Goal: Task Accomplishment & Management: Manage account settings

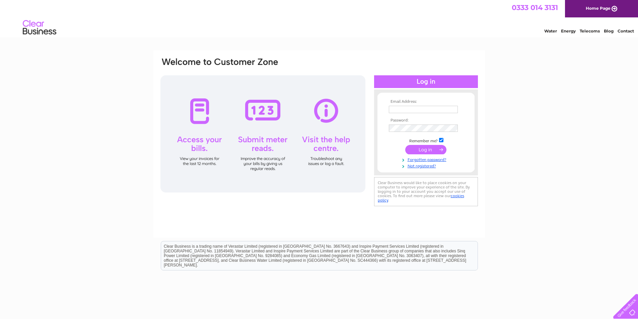
type input "[PERSON_NAME][EMAIL_ADDRESS][DOMAIN_NAME]"
click at [417, 148] on input "submit" at bounding box center [425, 149] width 41 height 9
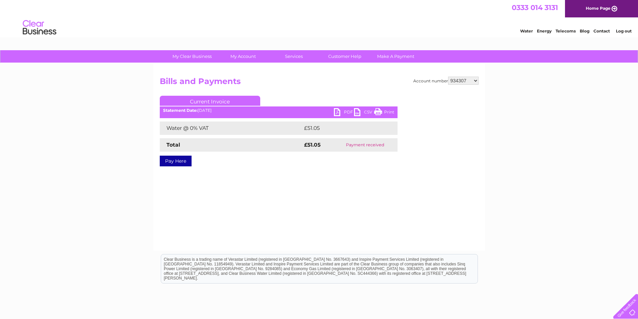
click at [474, 80] on select "902359 902360 902361 921825 927027 934307 1154739 30297641" at bounding box center [463, 81] width 30 height 8
select select "30297641"
click at [448, 77] on select "902359 902360 902361 921825 927027 934307 1154739 30297641" at bounding box center [463, 81] width 30 height 8
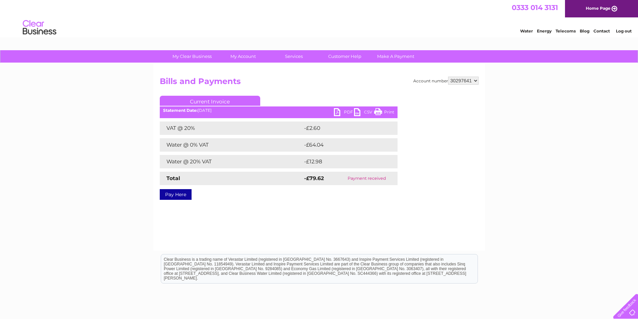
click at [474, 80] on select "902359 902360 902361 921825 927027 934307 1154739 30297641" at bounding box center [463, 81] width 30 height 8
select select "1154739"
click at [448, 77] on select "902359 902360 902361 921825 927027 934307 1154739 30297641" at bounding box center [463, 81] width 30 height 8
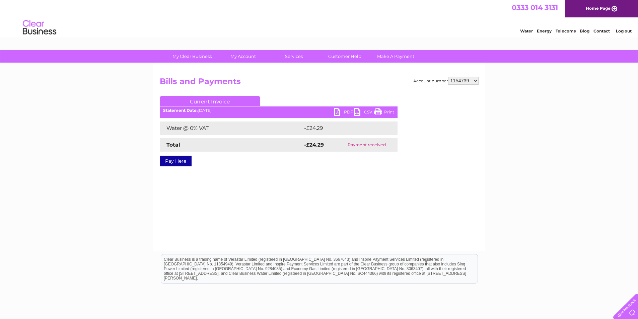
click at [474, 80] on select "902359 902360 902361 921825 927027 934307 1154739 30297641" at bounding box center [463, 81] width 30 height 8
select select "902361"
click at [448, 77] on select "902359 902360 902361 921825 927027 934307 1154739 30297641" at bounding box center [463, 81] width 30 height 8
click at [475, 81] on select "902359 902360 902361 921825 927027 934307 1154739 30297641" at bounding box center [463, 81] width 30 height 8
select select "921825"
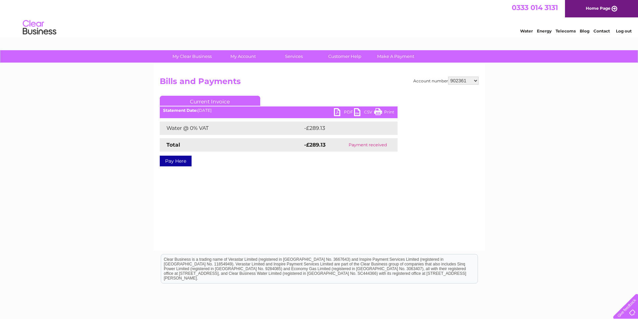
click at [448, 77] on select "902359 902360 902361 921825 927027 934307 1154739 30297641" at bounding box center [463, 81] width 30 height 8
click at [475, 81] on select "902359 902360 902361 921825 927027 934307 1154739 30297641" at bounding box center [463, 81] width 30 height 8
select select "927027"
click at [448, 77] on select "902359 902360 902361 921825 927027 934307 1154739 30297641" at bounding box center [463, 81] width 30 height 8
click at [337, 110] on link "PDF" at bounding box center [344, 113] width 20 height 10
